Goal: Transaction & Acquisition: Download file/media

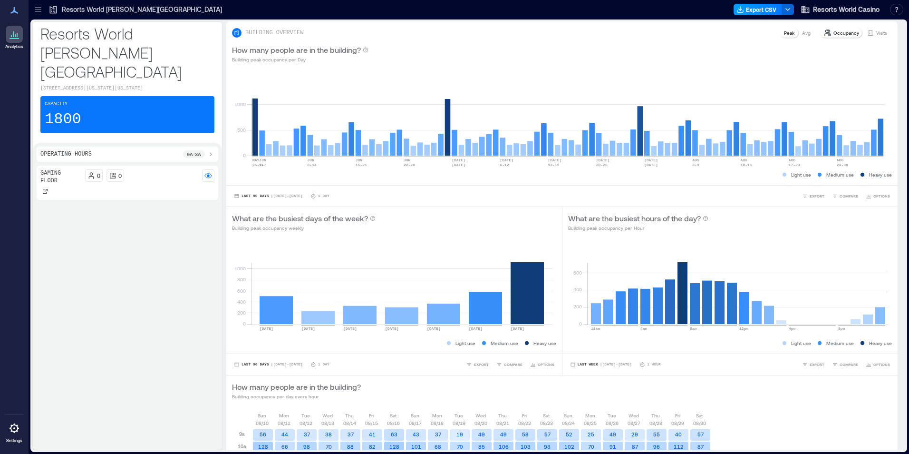
click at [749, 7] on button "Export CSV" at bounding box center [758, 9] width 48 height 11
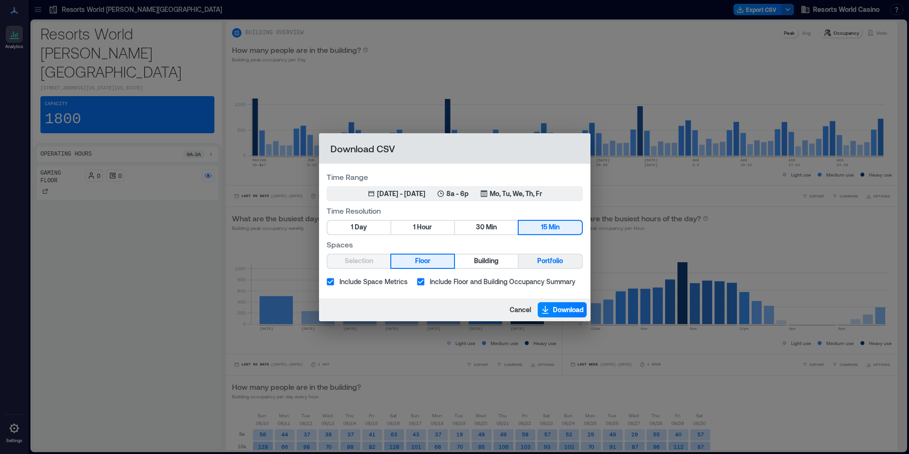
click at [573, 258] on button "Portfolio" at bounding box center [550, 260] width 63 height 13
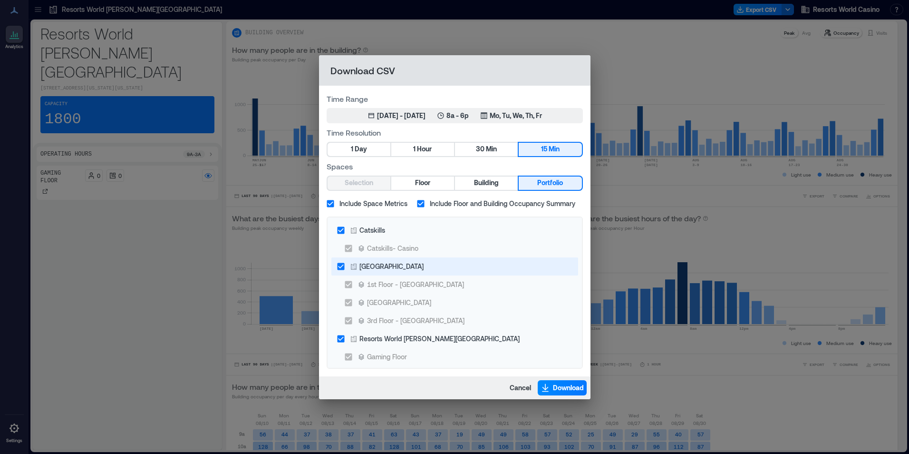
click at [381, 266] on div "[GEOGRAPHIC_DATA]" at bounding box center [391, 266] width 64 height 10
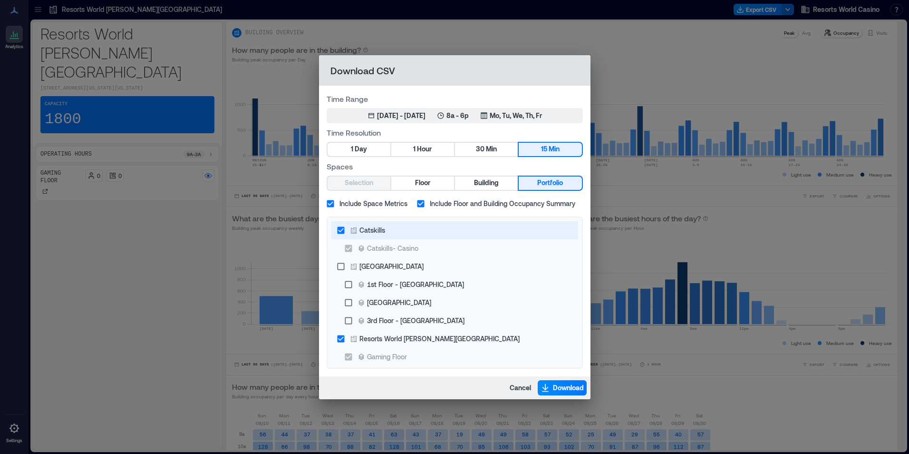
click at [376, 231] on div "Catskills" at bounding box center [372, 230] width 26 height 10
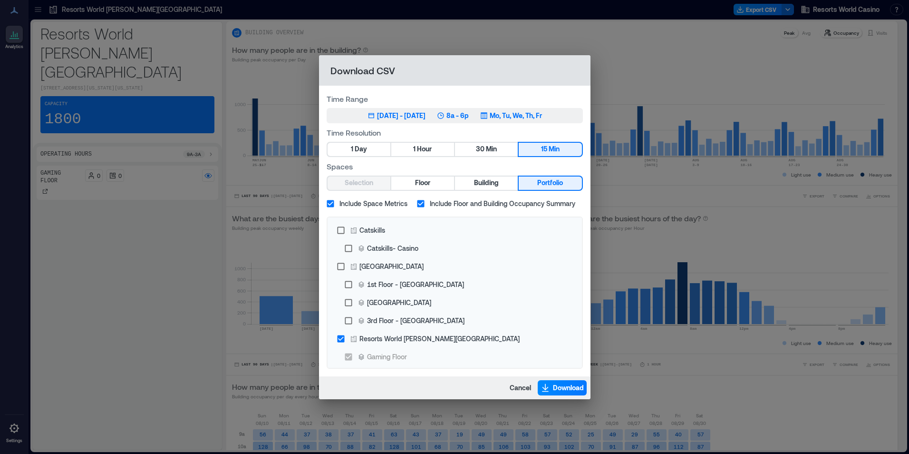
click at [484, 108] on button "May 31, 2025 - [DATE] 8a - 6p Mo, Tu, We, Th, Fr" at bounding box center [455, 115] width 256 height 15
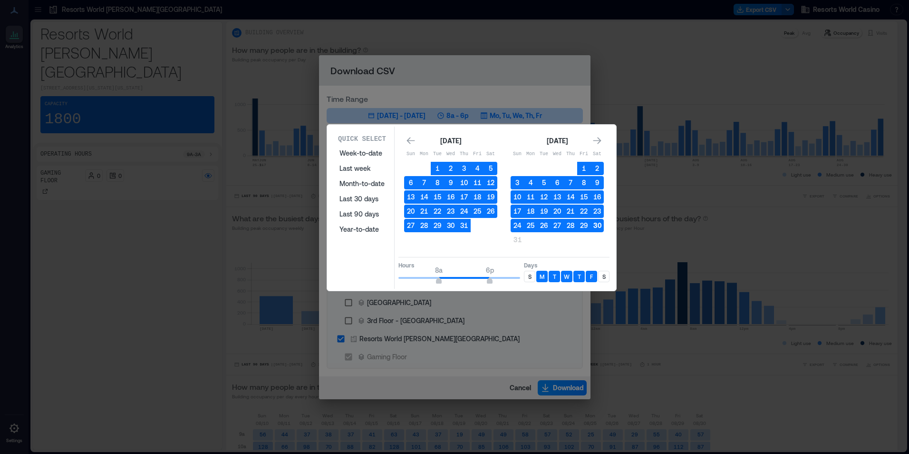
click at [595, 228] on button "30" at bounding box center [597, 225] width 13 height 13
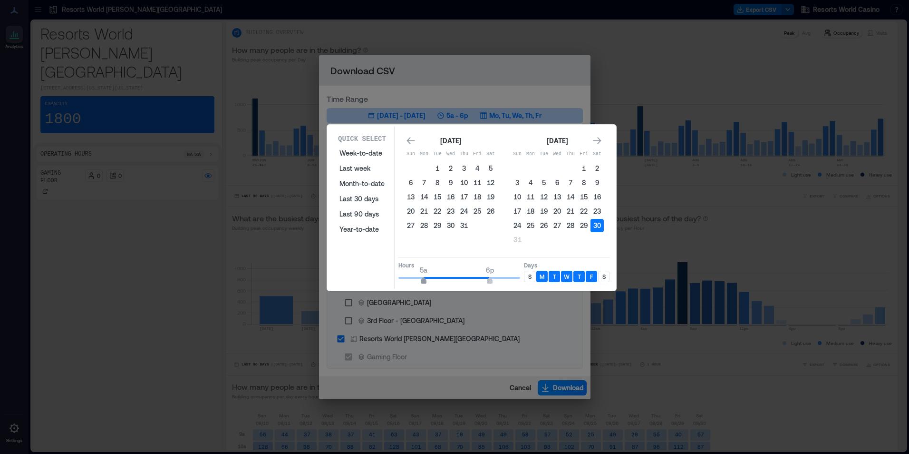
type input "*"
drag, startPoint x: 436, startPoint y: 280, endPoint x: 417, endPoint y: 281, distance: 19.0
click at [417, 281] on span "4a" at bounding box center [419, 282] width 6 height 4
drag, startPoint x: 490, startPoint y: 278, endPoint x: 518, endPoint y: 279, distance: 27.6
click at [513, 280] on span "10p" at bounding box center [510, 282] width 6 height 4
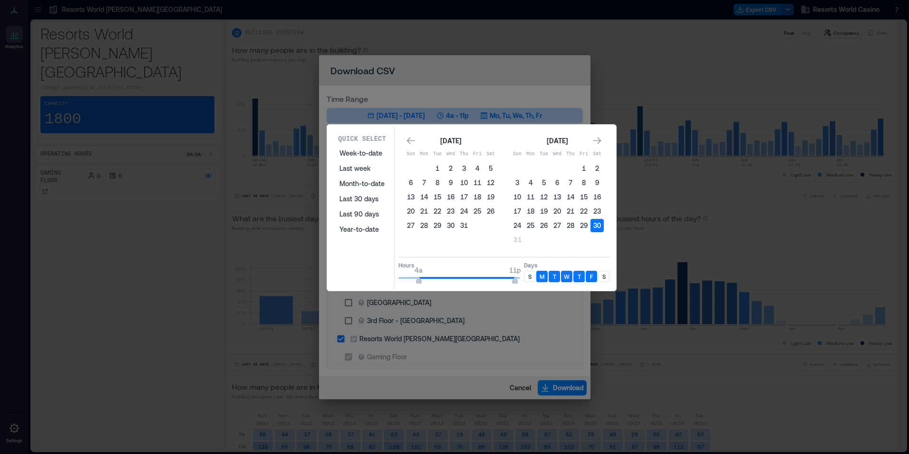
type input "**"
drag, startPoint x: 518, startPoint y: 276, endPoint x: 534, endPoint y: 276, distance: 15.7
click at [534, 276] on div "Hours 4a 12a Days S M T W T F S" at bounding box center [503, 271] width 211 height 28
click at [530, 274] on p "S" at bounding box center [529, 276] width 3 height 8
type input "*"
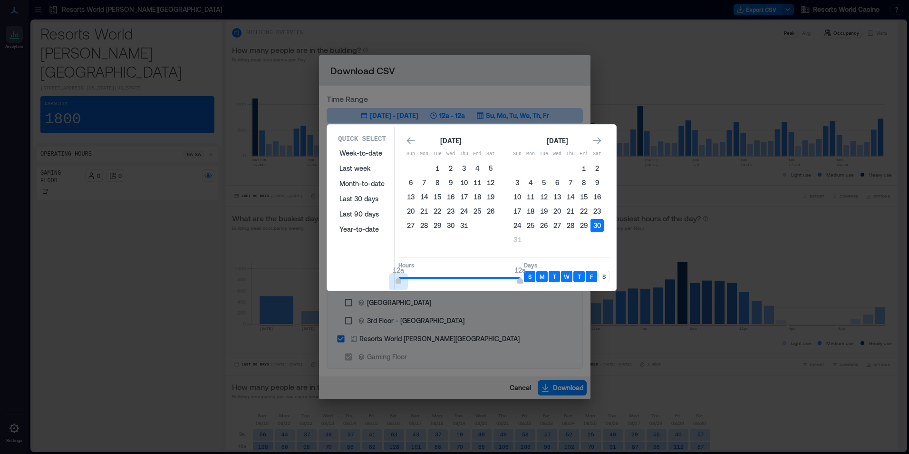
drag, startPoint x: 384, startPoint y: 276, endPoint x: 420, endPoint y: 280, distance: 36.4
click at [383, 276] on div "Quick Select Week-to-date Last week Month-to-date Last 30 days Last 90 days Yea…" at bounding box center [471, 207] width 283 height 162
type input "*"
drag, startPoint x: 520, startPoint y: 278, endPoint x: 416, endPoint y: 281, distance: 103.7
click at [416, 281] on span "4a" at bounding box center [419, 282] width 6 height 4
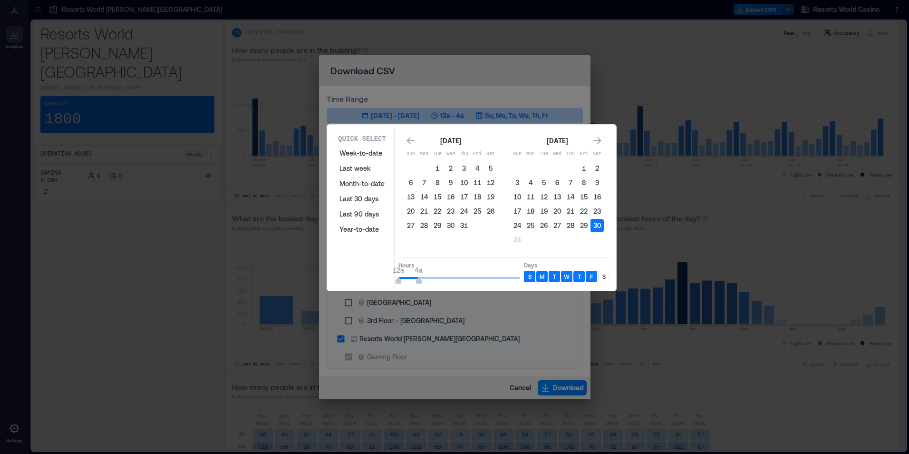
click at [601, 275] on div "S" at bounding box center [603, 276] width 11 height 11
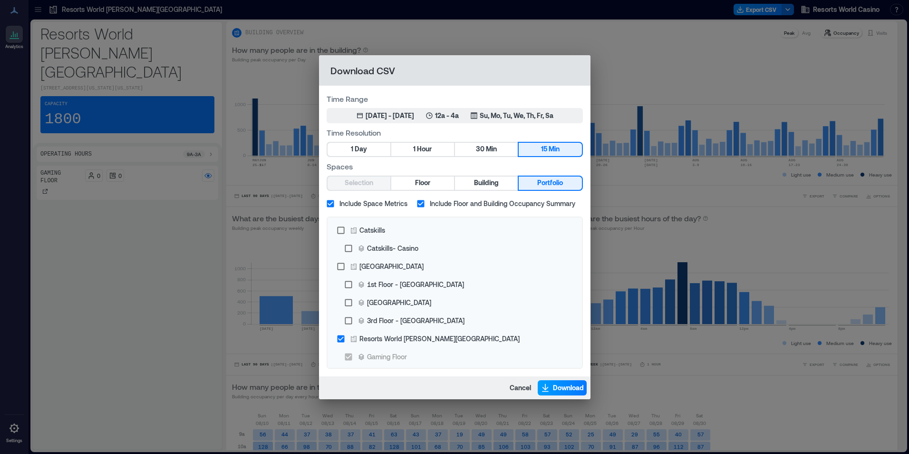
click at [572, 386] on span "Download" at bounding box center [568, 388] width 31 height 10
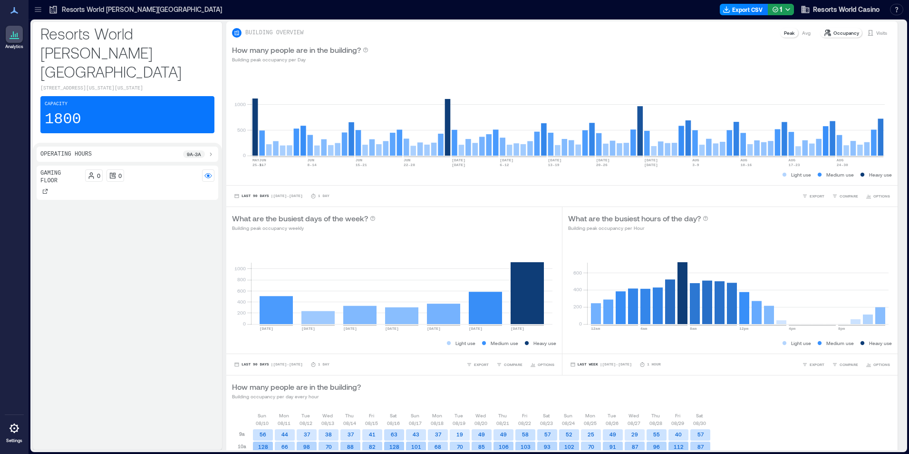
click at [635, 16] on div at bounding box center [472, 9] width 487 height 15
click at [747, 10] on button "Export CSV" at bounding box center [744, 9] width 48 height 11
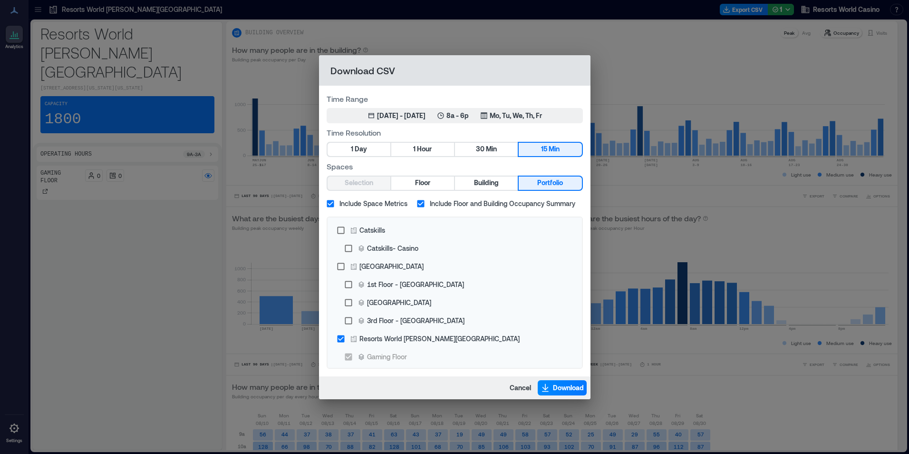
click at [494, 125] on div "Time Range May 31, 2025 - [DATE] 8a - 6p Mo, Tu, We, Th, Fr Time Resolution 1 D…" at bounding box center [454, 231] width 271 height 290
click at [495, 116] on div "May 31, 2025 - [DATE] 8a - 6p Mo, Tu, We, Th, Fr" at bounding box center [455, 116] width 174 height 10
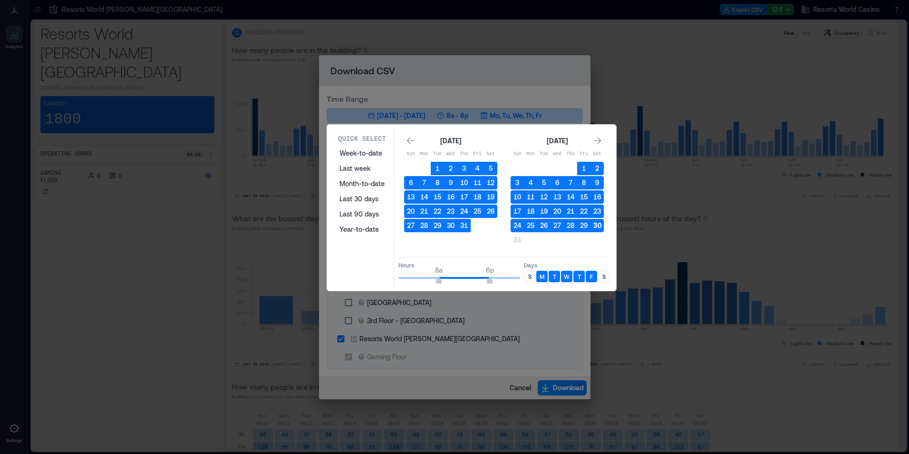
click at [601, 227] on button "30" at bounding box center [597, 225] width 13 height 13
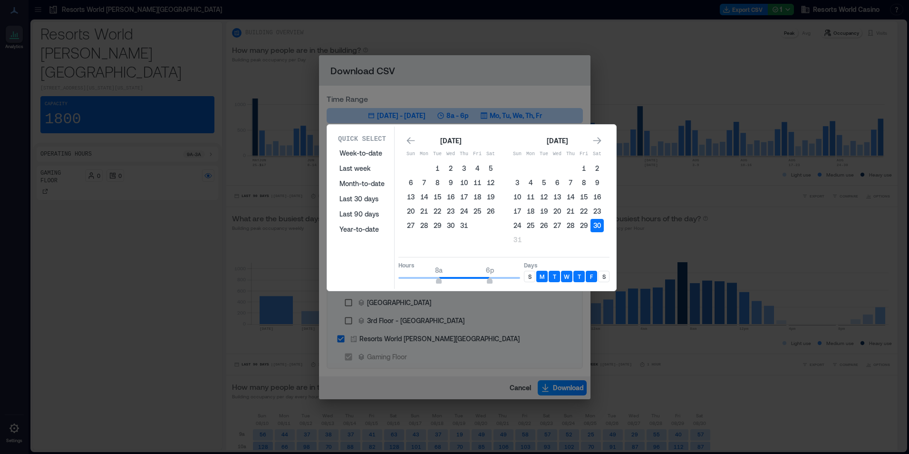
click at [525, 279] on div "S" at bounding box center [529, 276] width 11 height 11
click at [597, 279] on div "S M T W T F S" at bounding box center [567, 276] width 86 height 11
type input "*"
click at [418, 275] on span "4a" at bounding box center [419, 270] width 8 height 10
type input "**"
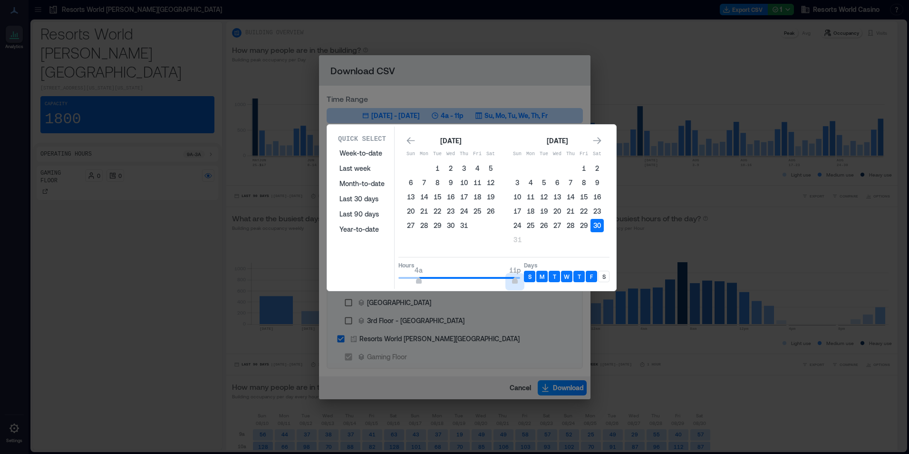
drag, startPoint x: 483, startPoint y: 276, endPoint x: 547, endPoint y: 278, distance: 64.2
click at [544, 278] on div "Hours 4a 11p Days S M T W T F S" at bounding box center [503, 271] width 211 height 28
click at [604, 277] on p "S" at bounding box center [603, 276] width 3 height 8
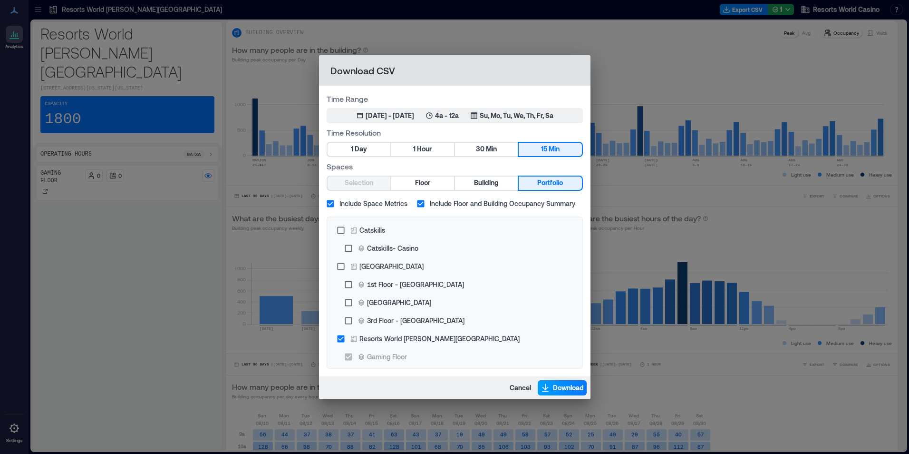
click at [561, 385] on span "Download" at bounding box center [568, 388] width 31 height 10
